Goal: Task Accomplishment & Management: Complete application form

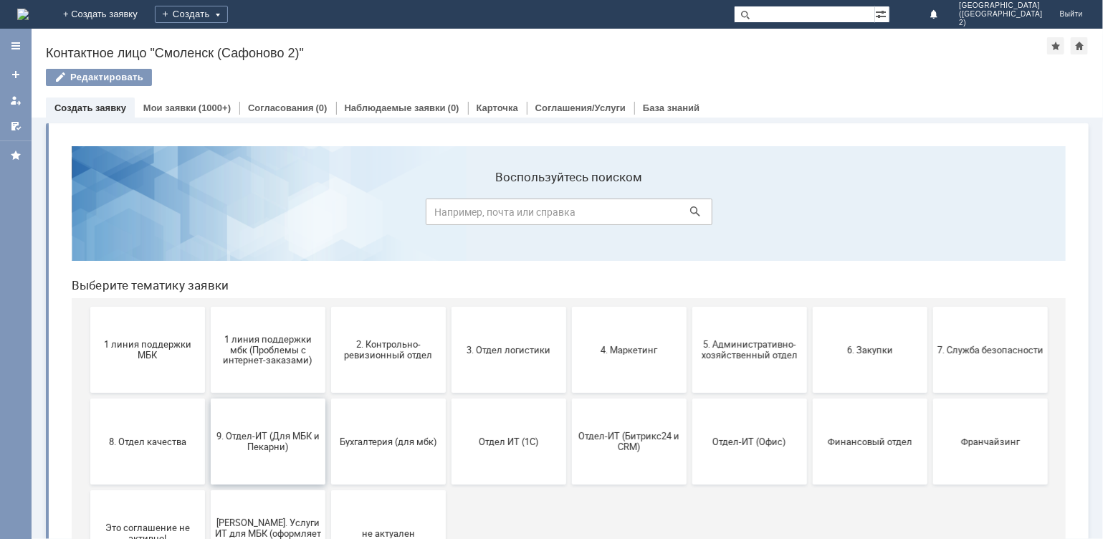
click at [246, 438] on span "9. Отдел-ИТ (Для МБК и Пекарни)" at bounding box center [267, 441] width 106 height 22
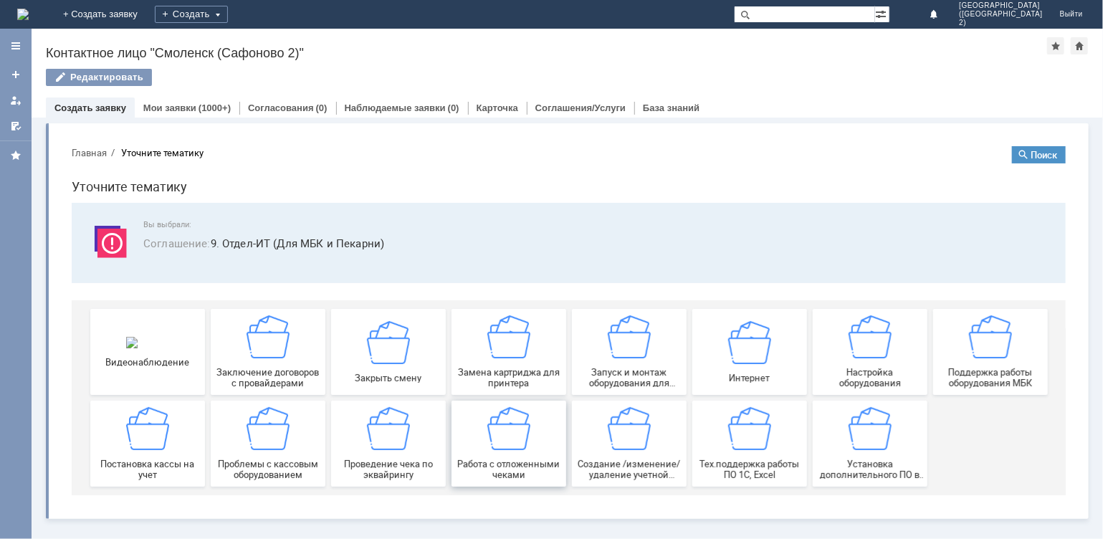
click at [515, 449] on div "Работа с отложенными чеками" at bounding box center [508, 442] width 106 height 73
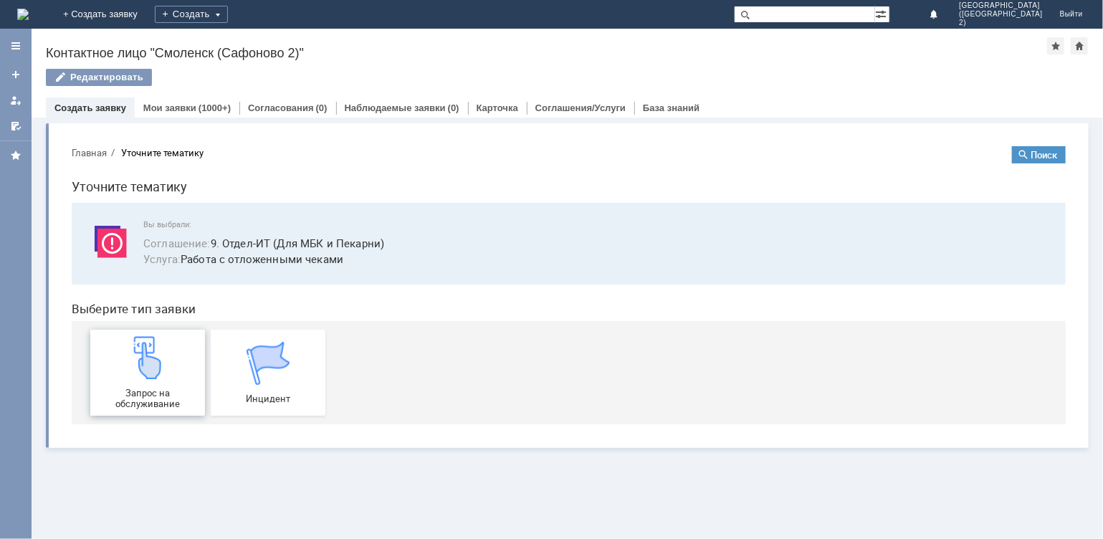
click at [178, 351] on div "Запрос на обслуживание" at bounding box center [147, 371] width 106 height 73
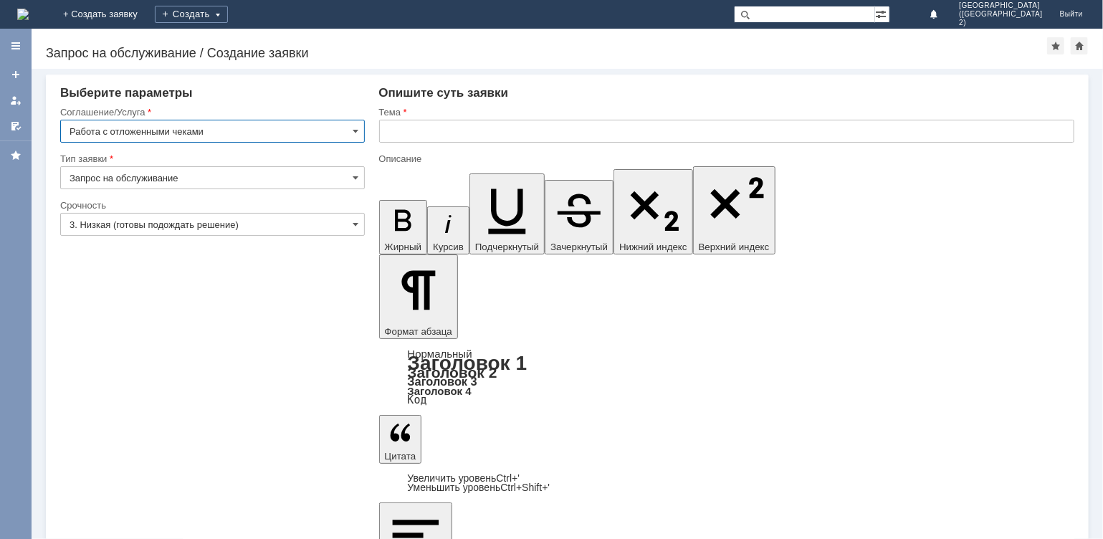
click at [427, 141] on input "text" at bounding box center [727, 131] width 696 height 23
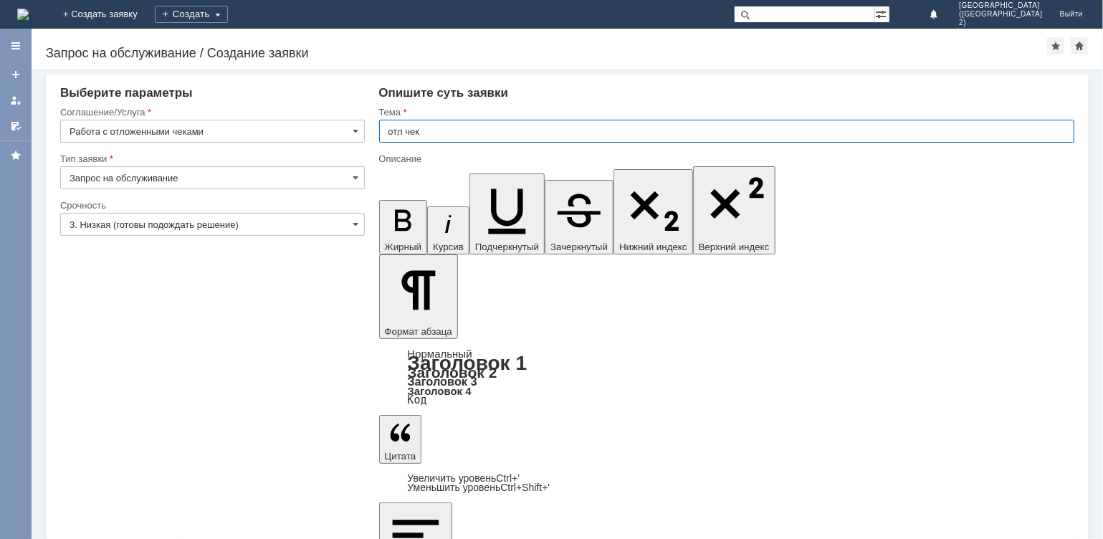
type input "отл чек"
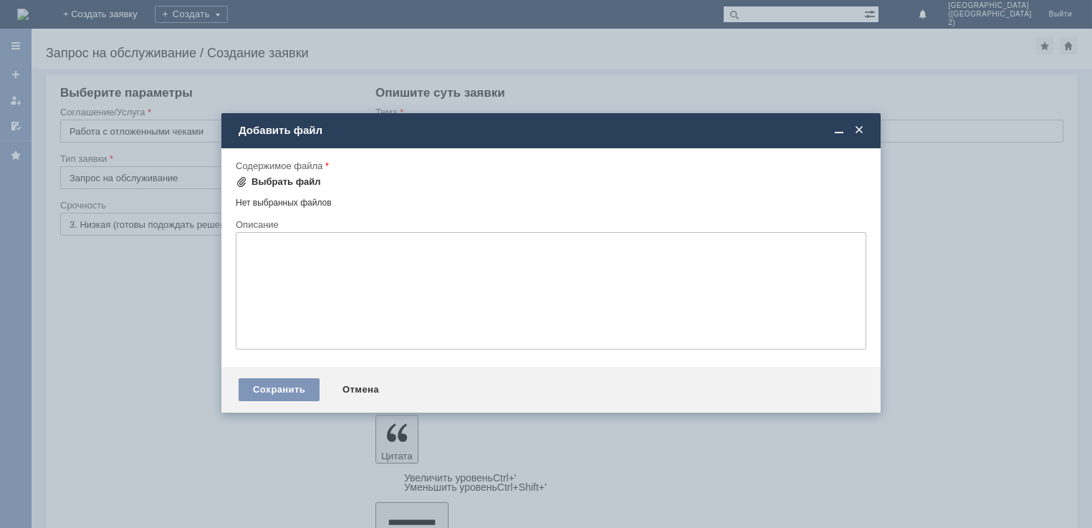
click at [287, 178] on div "Выбрать файл" at bounding box center [287, 181] width 70 height 11
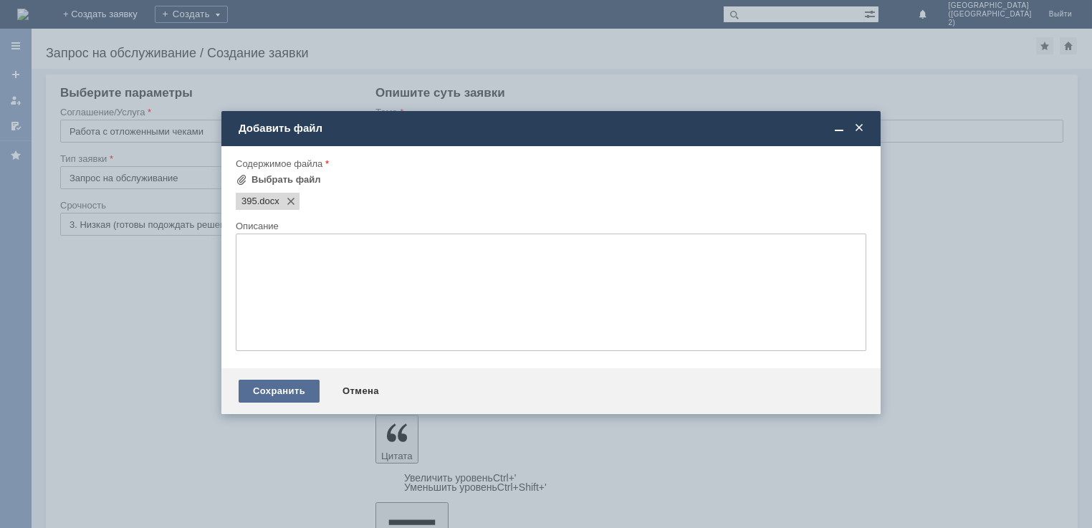
click at [280, 389] on div "Сохранить" at bounding box center [279, 391] width 81 height 23
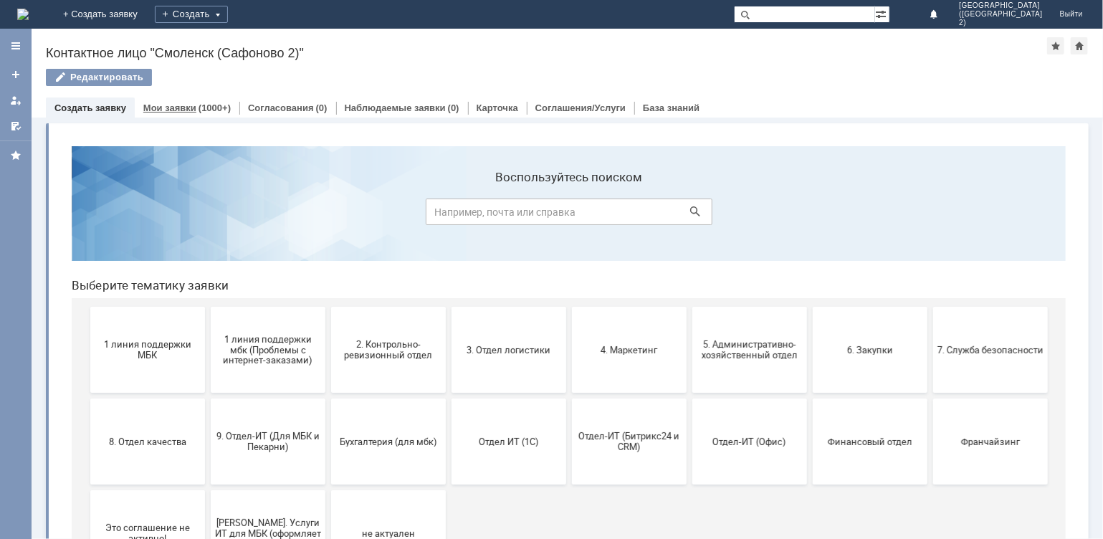
click at [180, 105] on link "Мои заявки" at bounding box center [169, 107] width 53 height 11
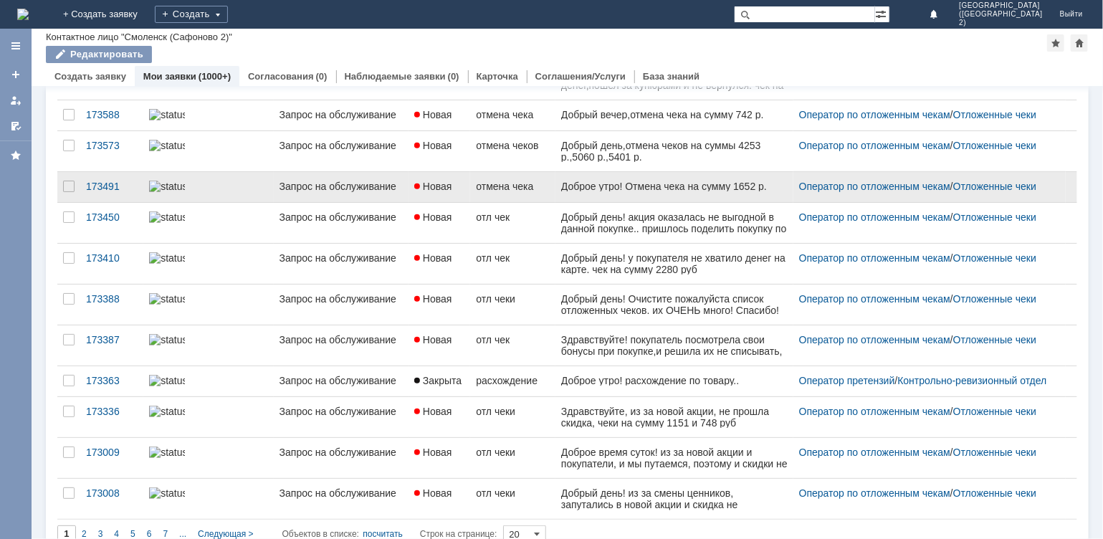
scroll to position [462, 0]
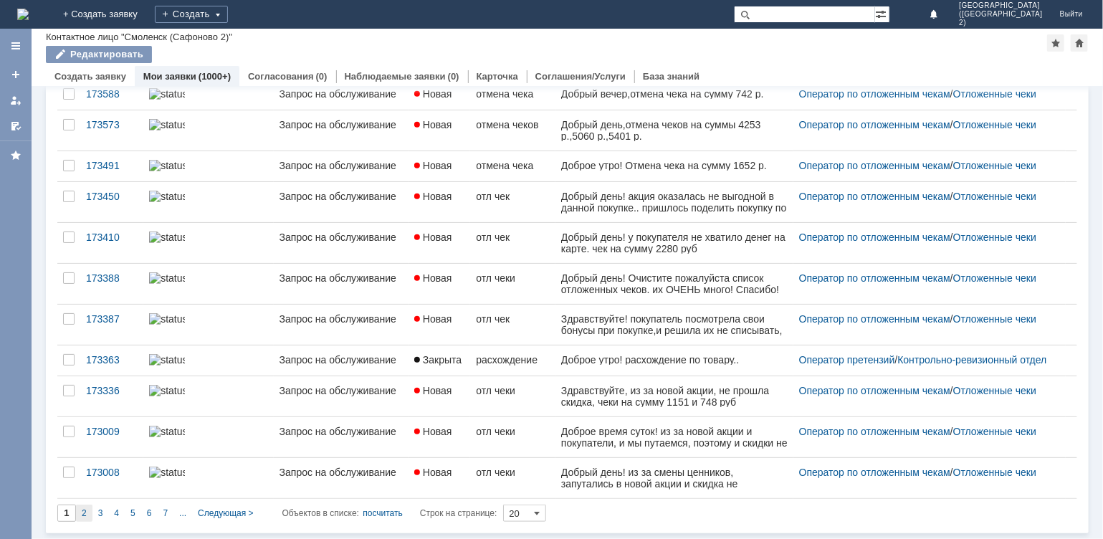
click at [82, 515] on span "2" at bounding box center [84, 513] width 5 height 10
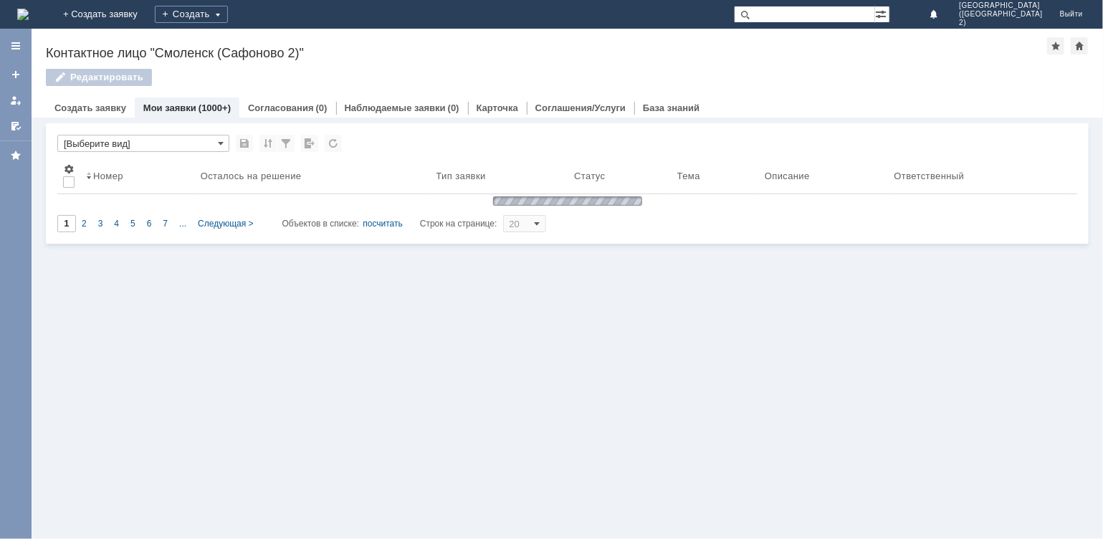
type input "2"
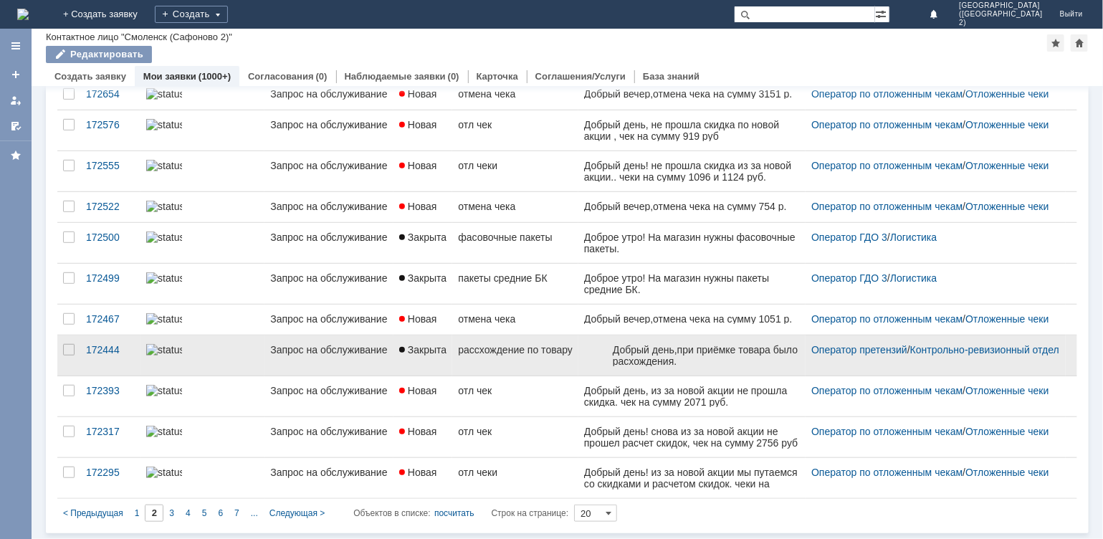
click at [502, 356] on div "рассхождение по товару" at bounding box center [515, 349] width 115 height 11
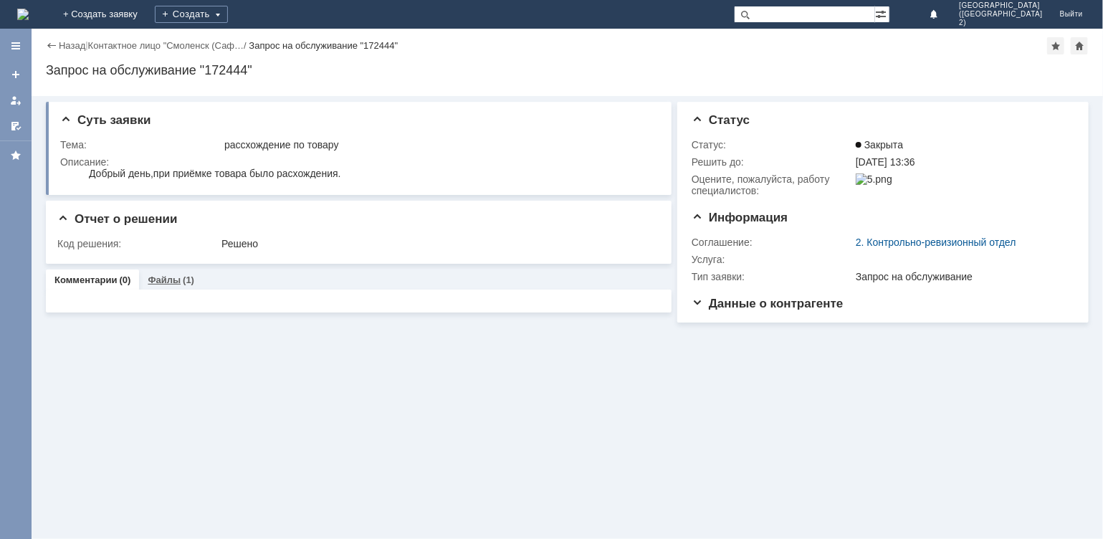
click at [171, 282] on link "Файлы" at bounding box center [164, 280] width 33 height 11
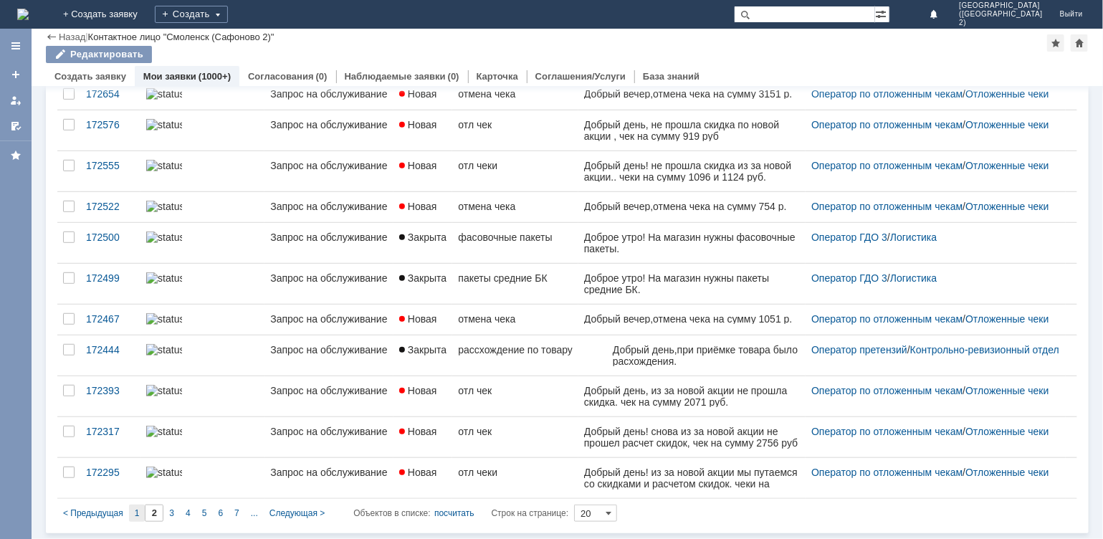
click at [135, 517] on span "1" at bounding box center [137, 513] width 5 height 10
type input "1"
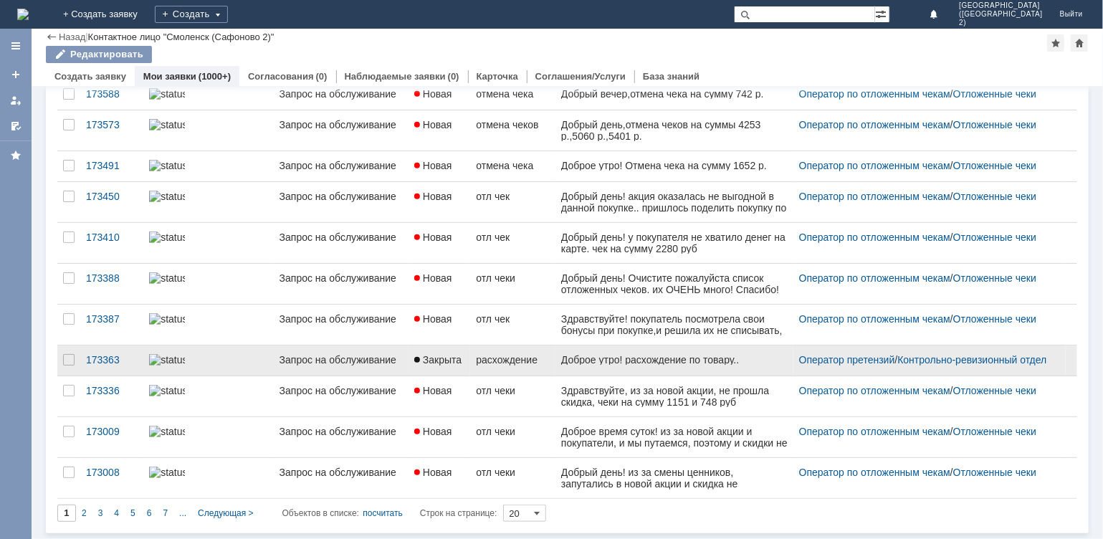
click at [498, 367] on link "расхождение" at bounding box center [512, 360] width 85 height 30
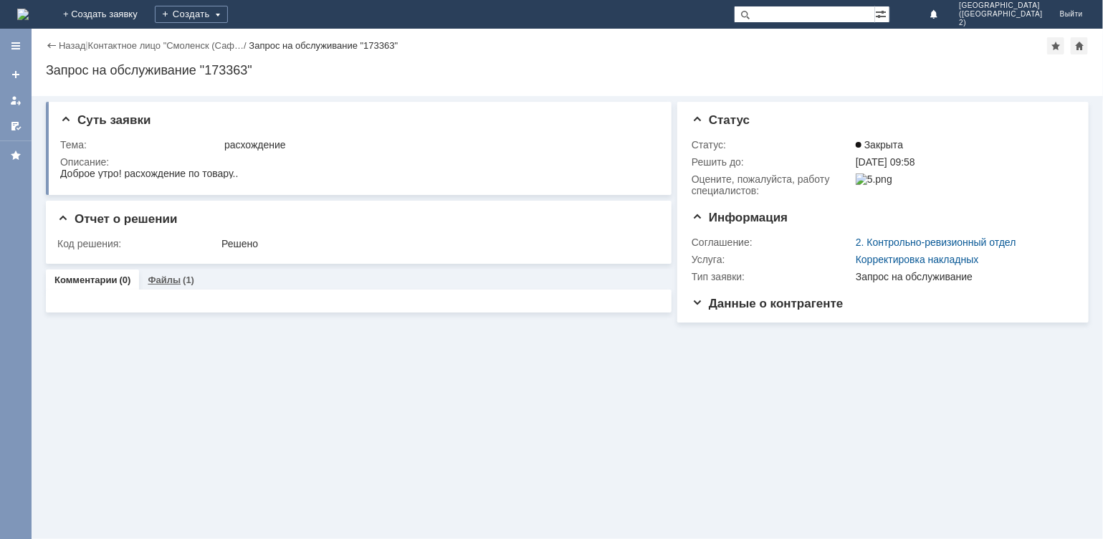
click at [171, 277] on link "Файлы" at bounding box center [164, 280] width 33 height 11
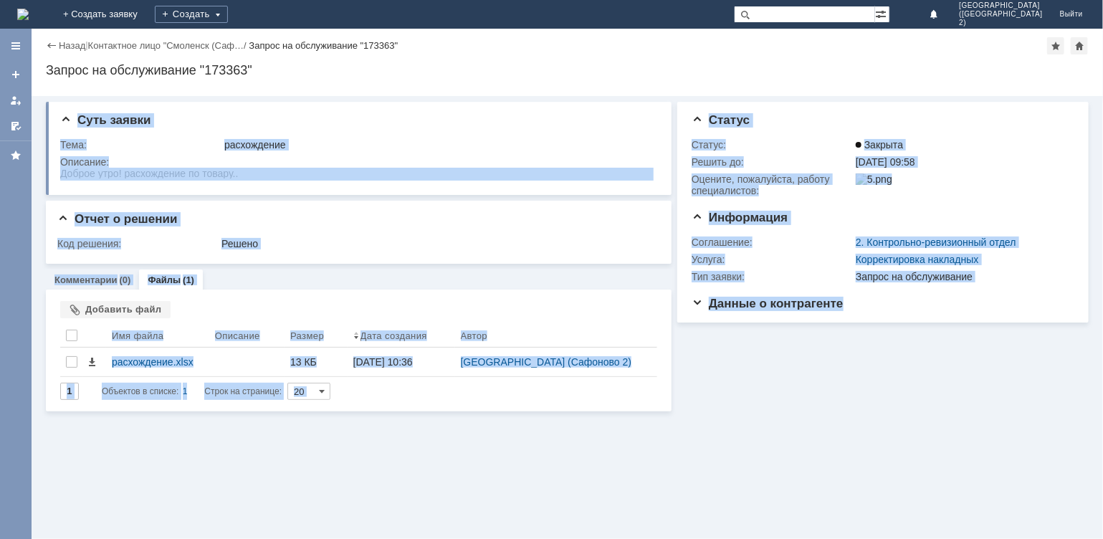
drag, startPoint x: 1032, startPoint y: 487, endPoint x: 913, endPoint y: 414, distance: 140.0
click at [913, 414] on div "Суть заявки Тема: расхождение Описание: Отчет о решении Код решения: Решено Ком…" at bounding box center [568, 317] width 1072 height 443
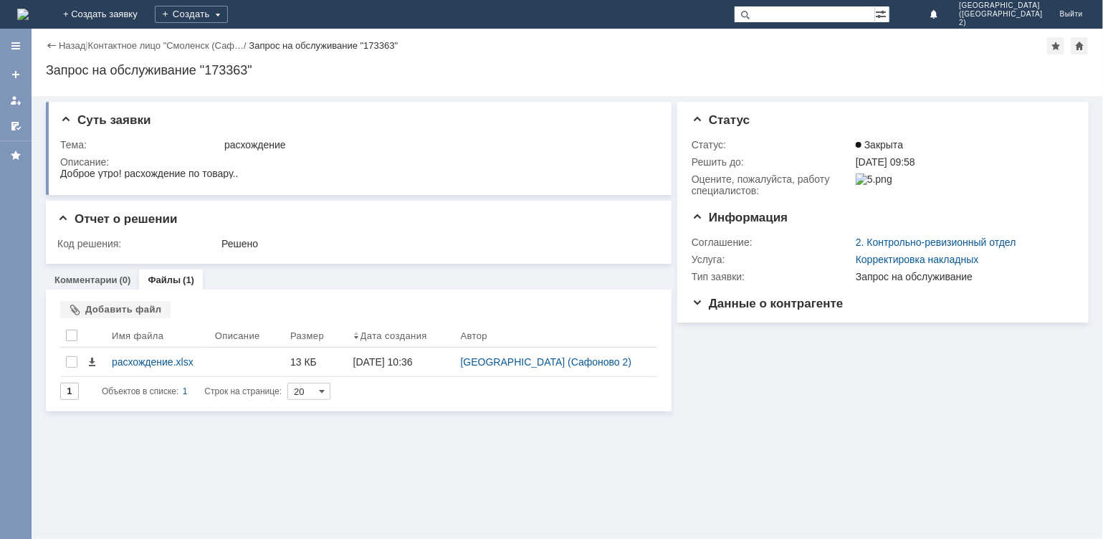
click at [907, 427] on div "Суть заявки Тема: расхождение Описание: Отчет о решении Код решения: Решено Ком…" at bounding box center [568, 317] width 1072 height 443
click at [102, 280] on link "Комментарии" at bounding box center [85, 280] width 63 height 11
